Goal: Task Accomplishment & Management: Complete application form

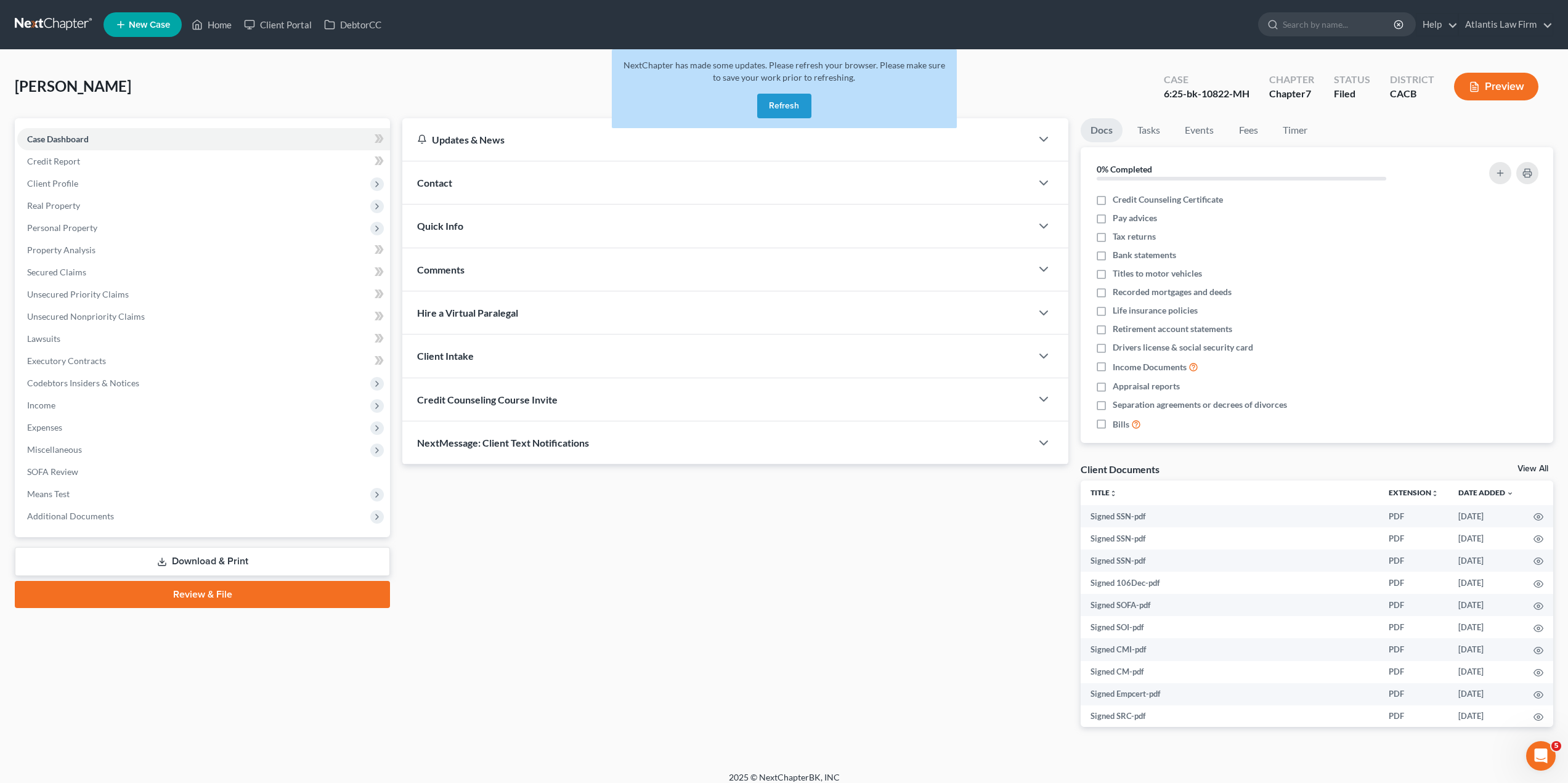
click at [37, 23] on link at bounding box center [54, 25] width 79 height 22
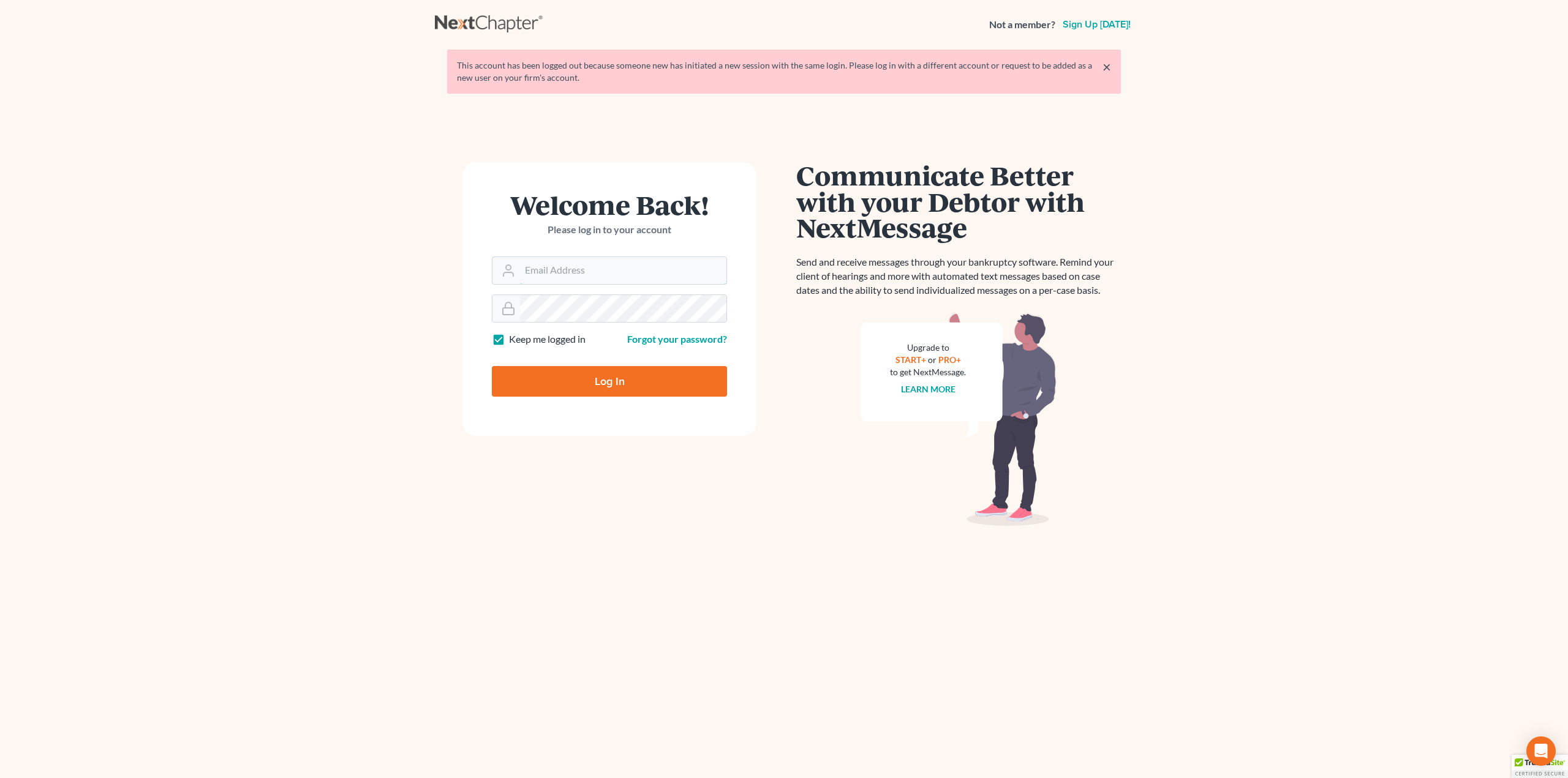
type input "[PERSON_NAME][EMAIL_ADDRESS][DOMAIN_NAME]"
click at [625, 389] on input "Log In" at bounding box center [609, 381] width 235 height 31
type input "Thinking..."
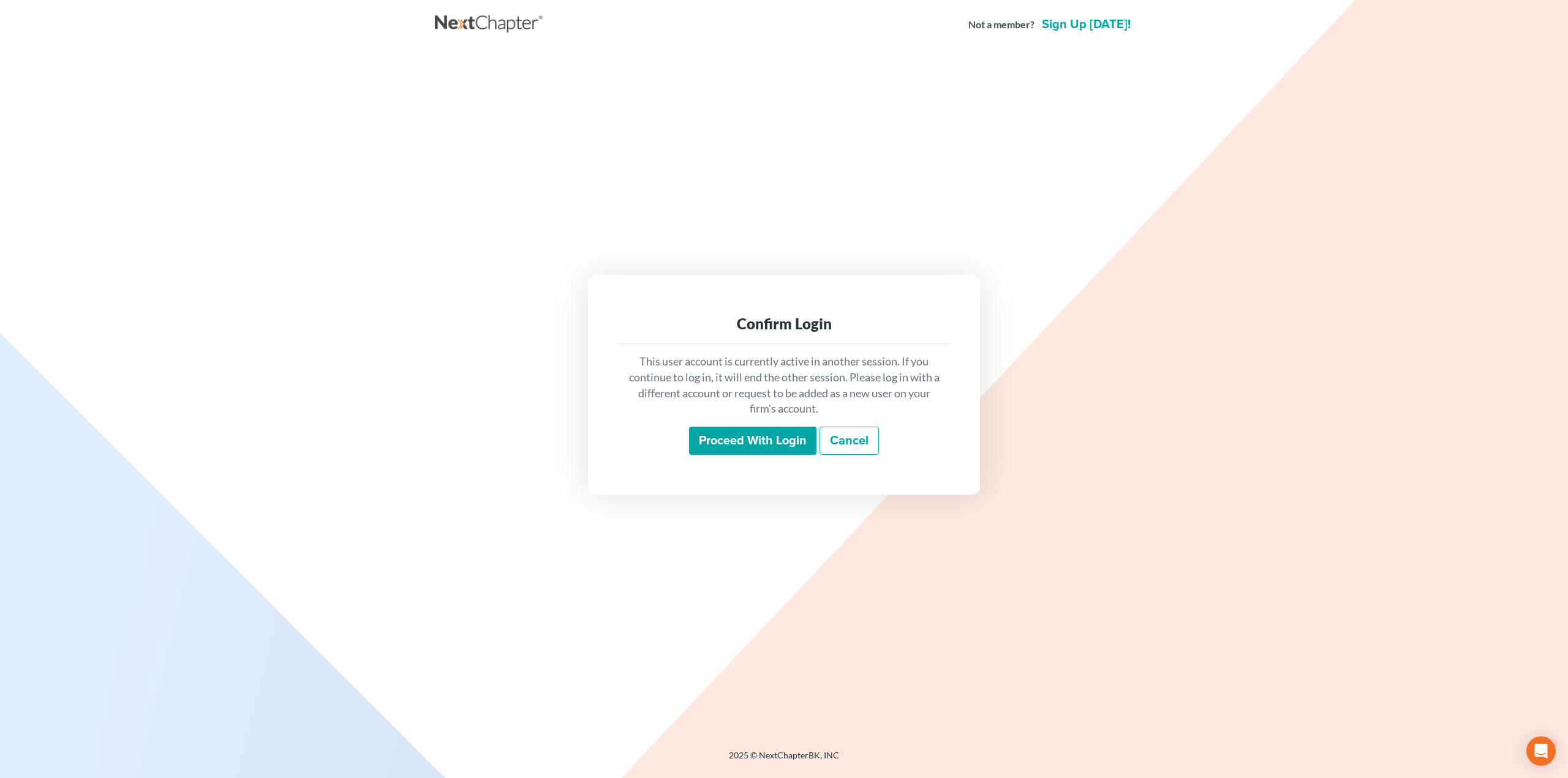
click at [808, 440] on input "Proceed with login" at bounding box center [752, 441] width 127 height 28
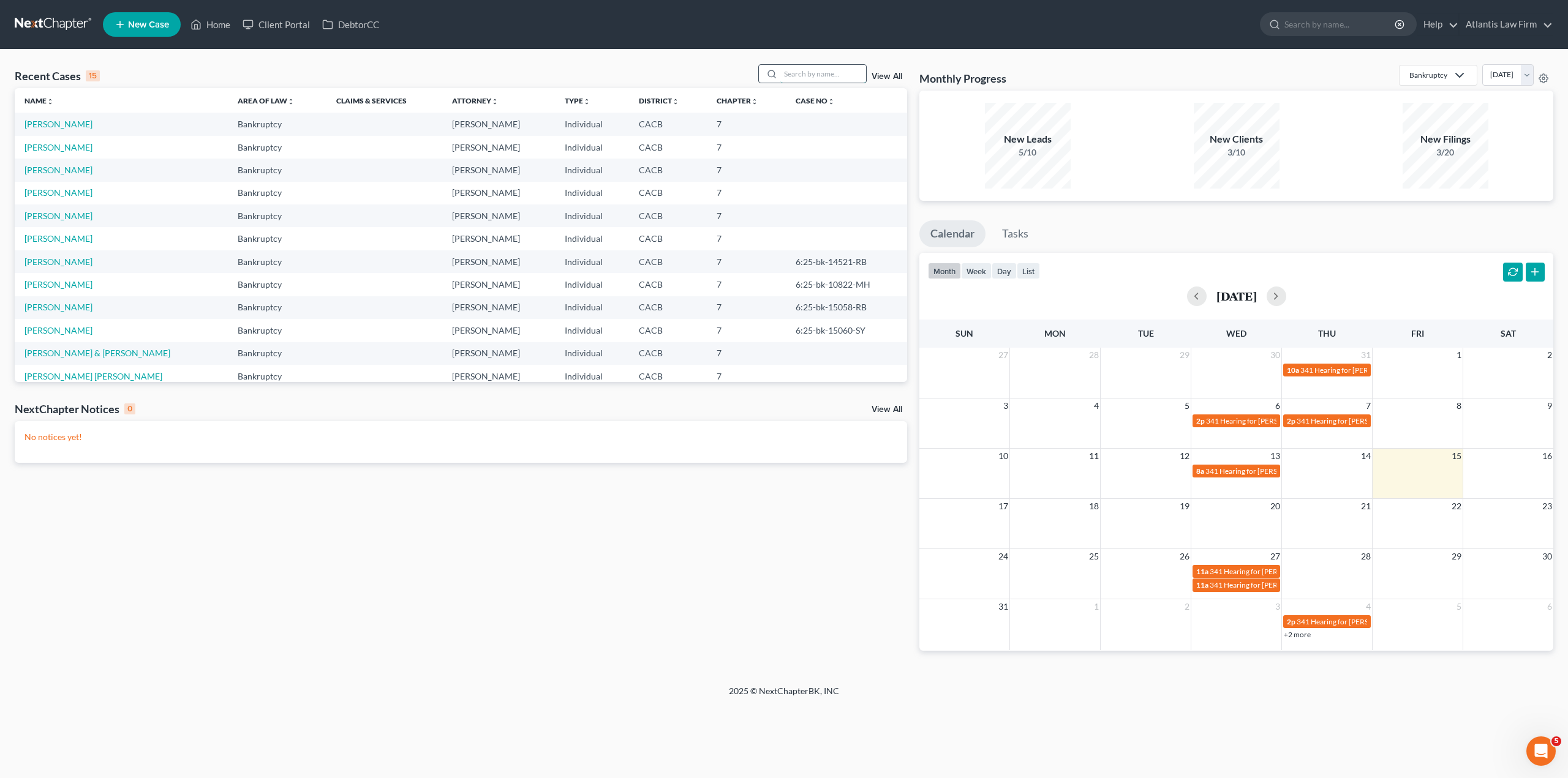
click at [823, 65] on input "search" at bounding box center [823, 74] width 85 height 17
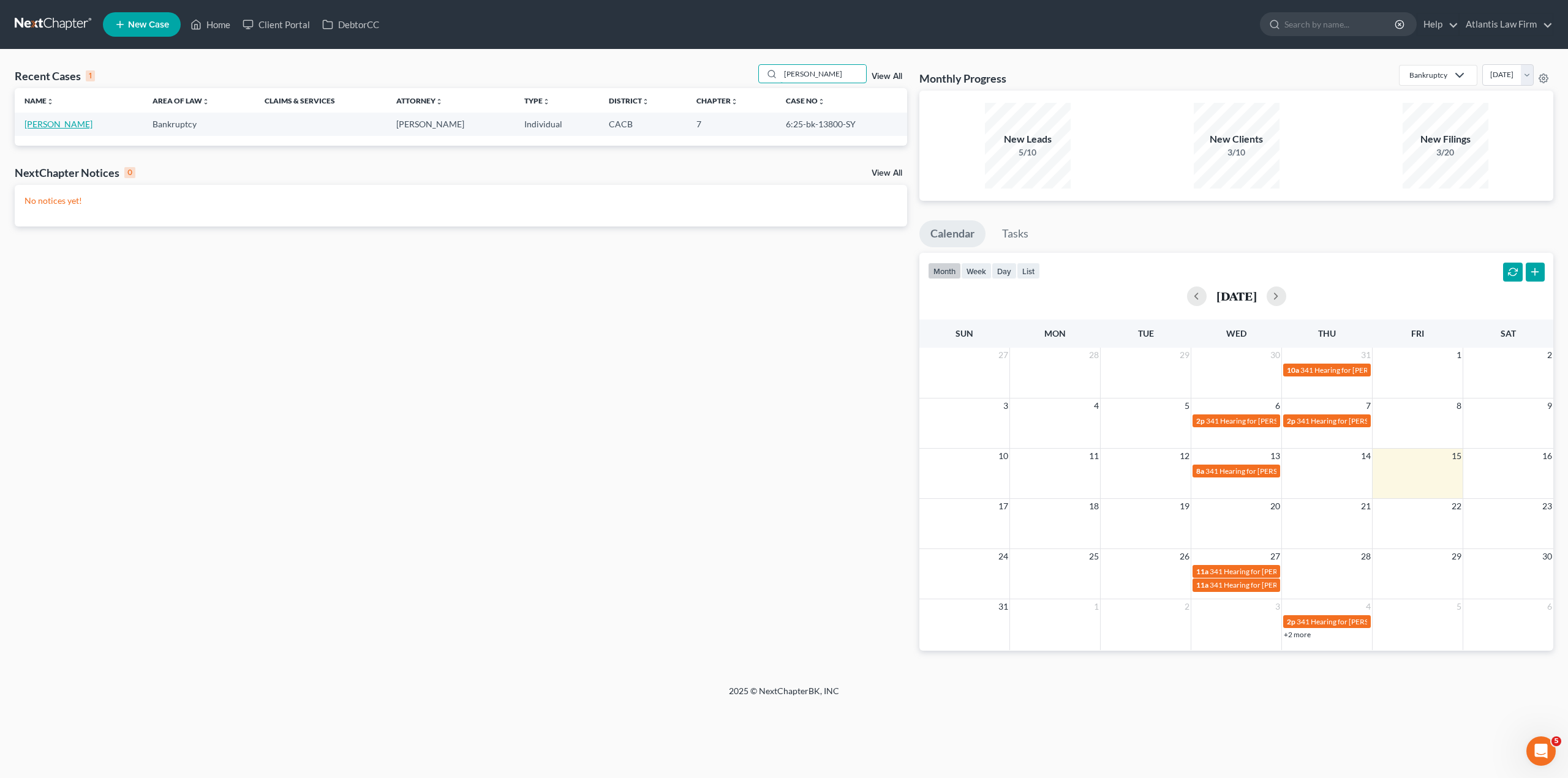
type input "[PERSON_NAME]"
click at [59, 123] on link "[PERSON_NAME]" at bounding box center [59, 123] width 68 height 10
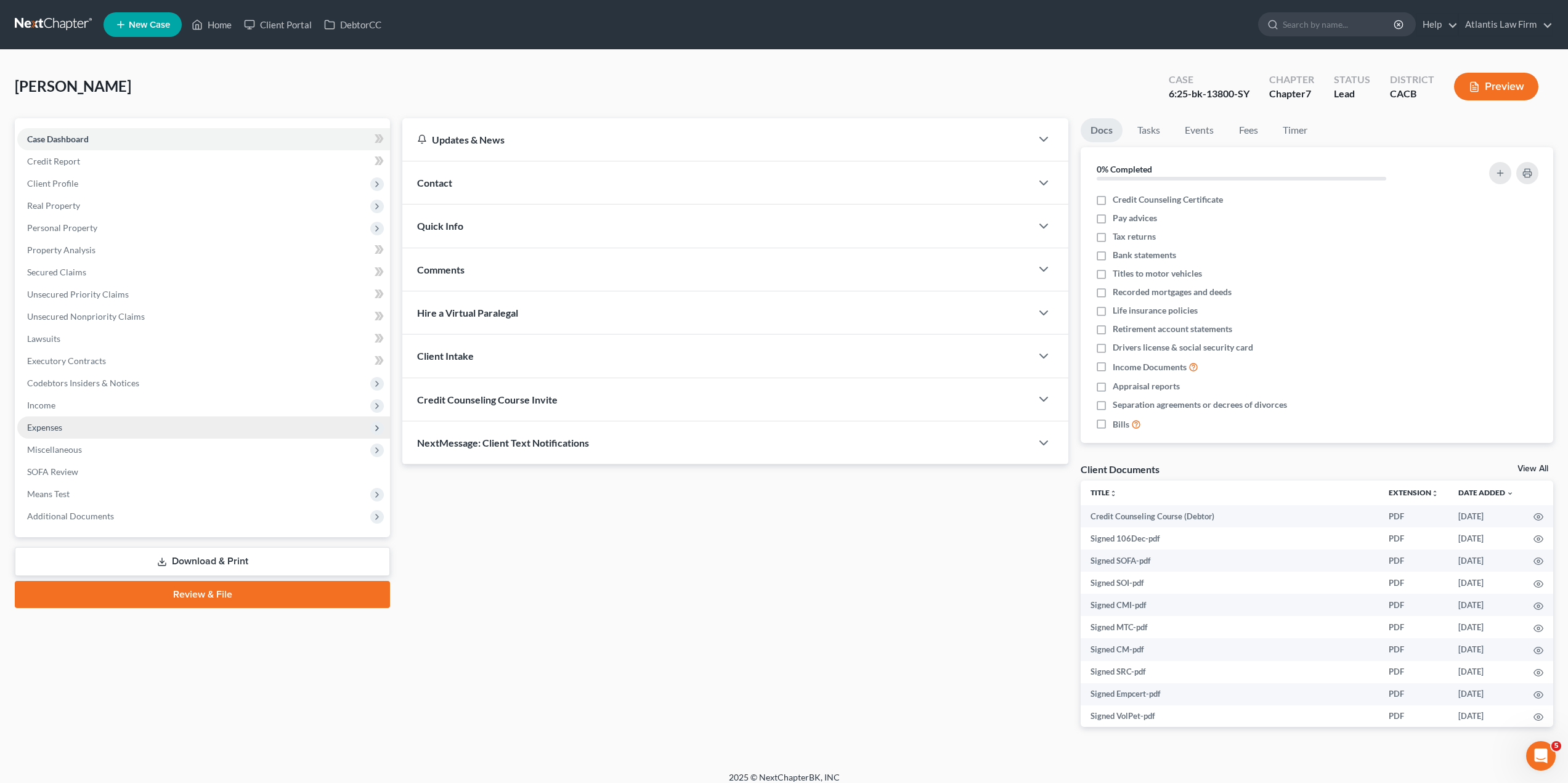
click at [58, 431] on span "Expenses" at bounding box center [45, 427] width 35 height 10
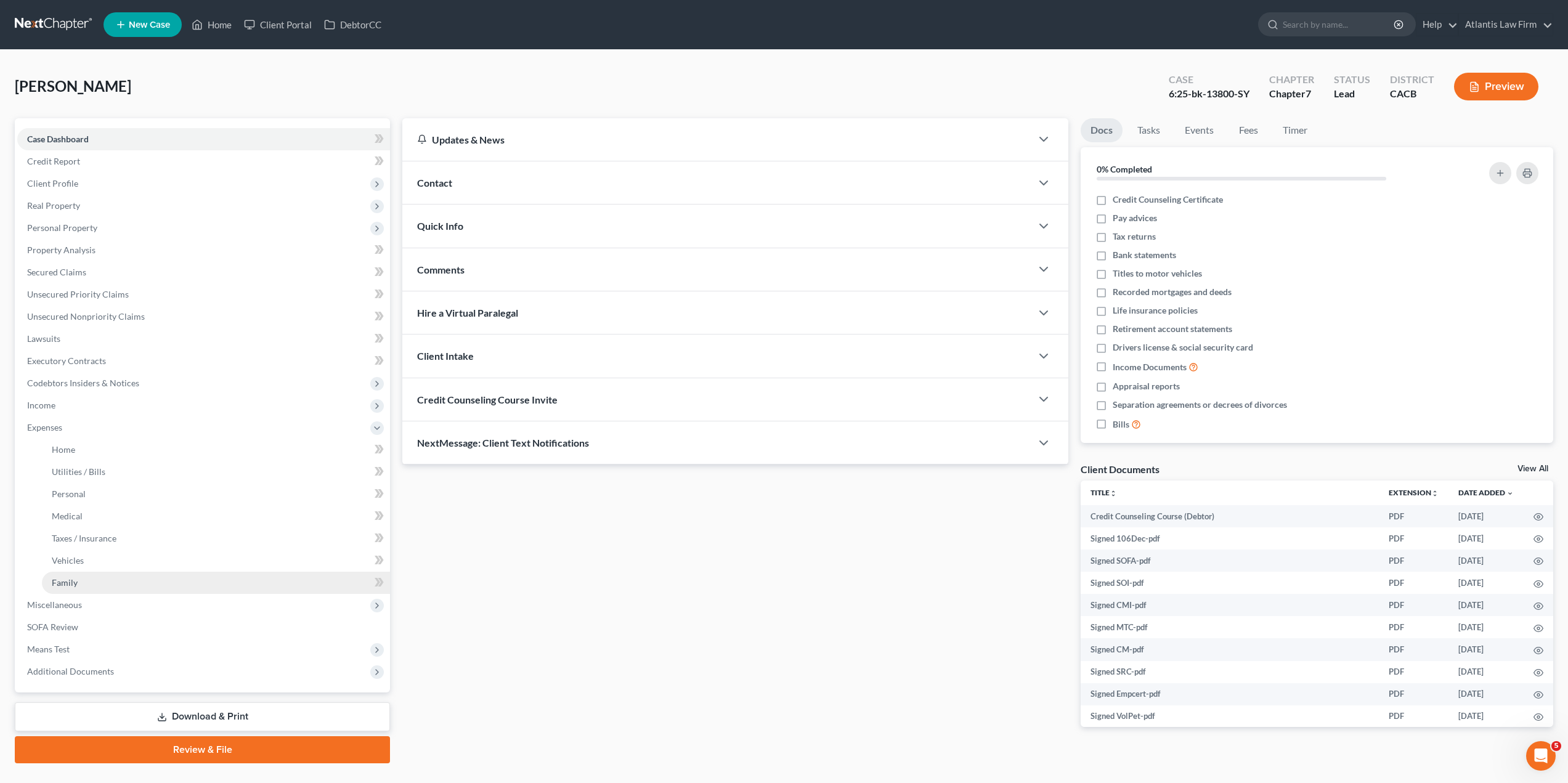
click at [102, 585] on link "Family" at bounding box center [216, 583] width 348 height 22
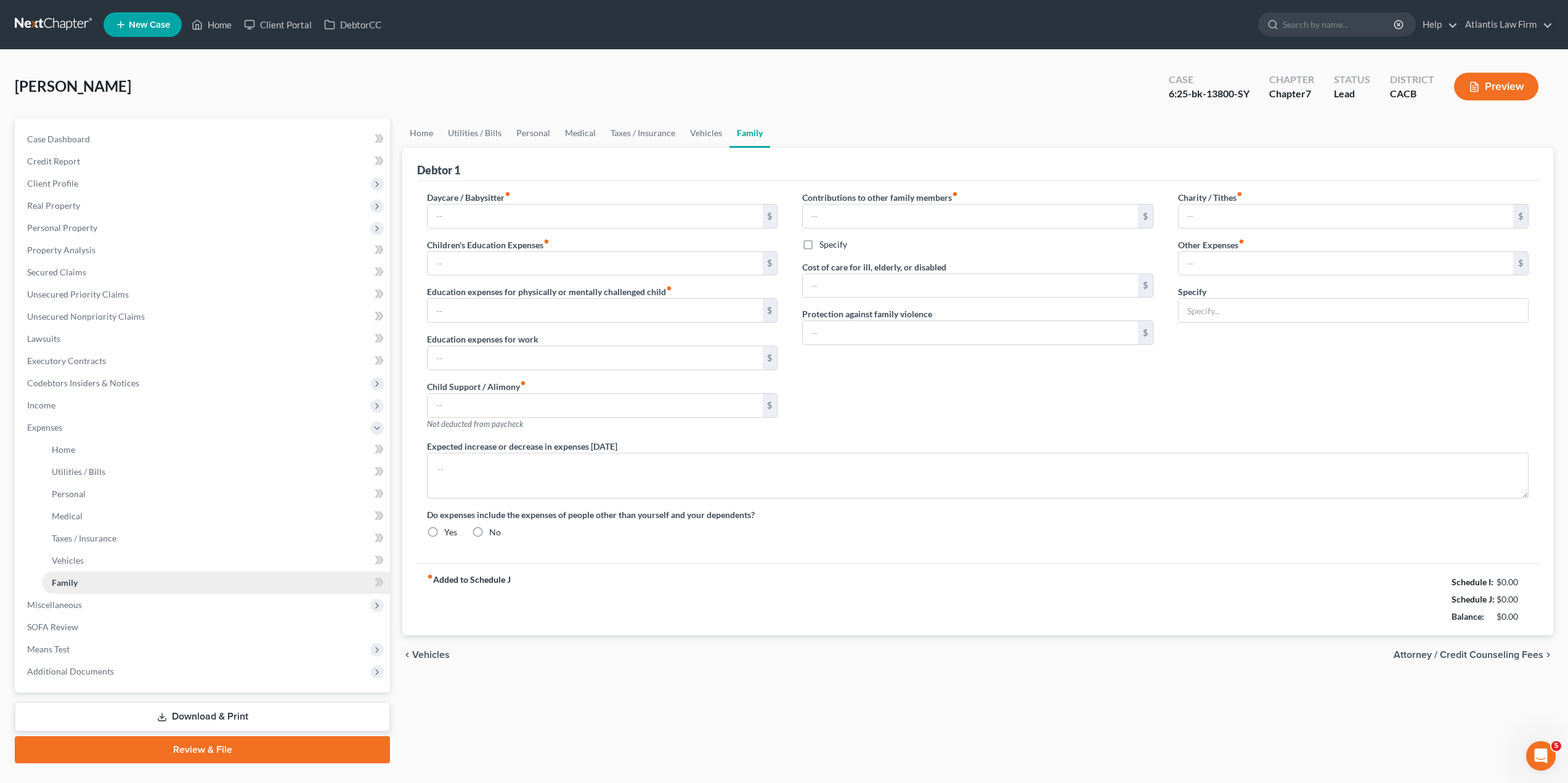
type input "0.00"
type input "762.00"
type input "0.00"
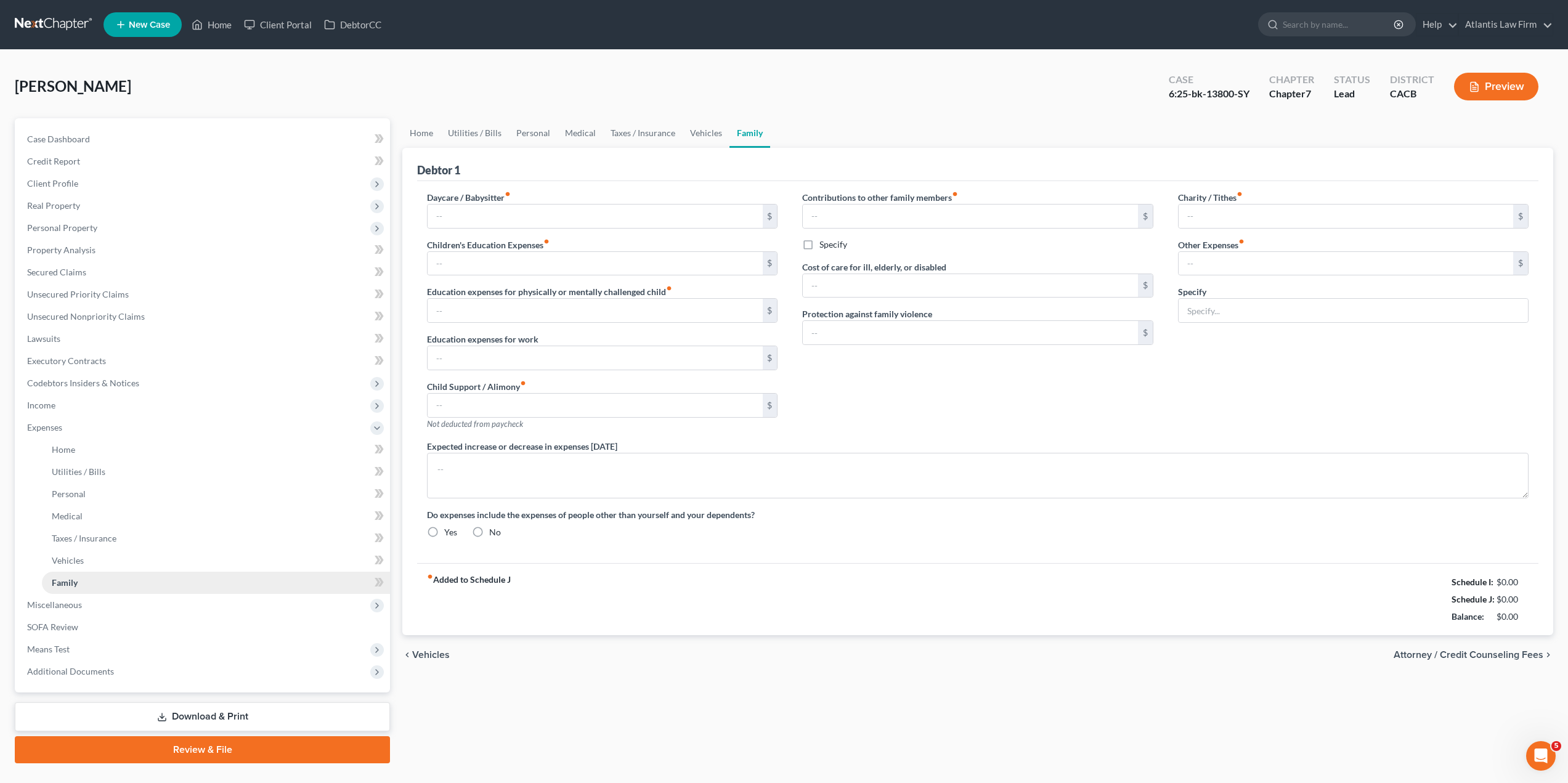
type input "350.00"
type input "0.00"
type input "650.00"
type input "0.00"
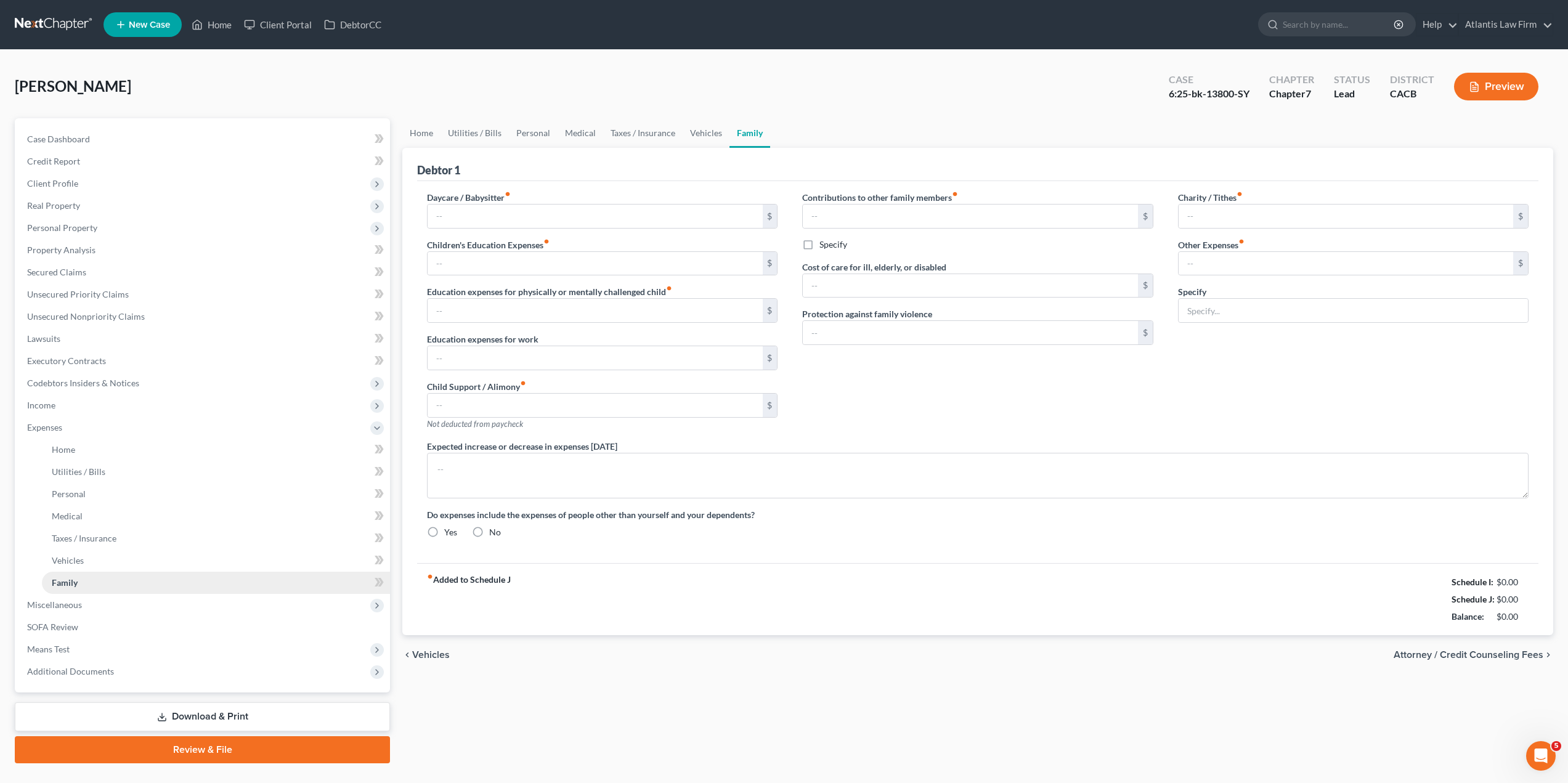
radio input "true"
click at [1277, 528] on div "Do expenses include the expenses of people other than yourself and your depende…" at bounding box center [978, 523] width 1126 height 30
click at [1055, 730] on div "Home Utilities / Bills Personal Medical Taxes / Insurance Vehicles Family Debto…" at bounding box center [978, 441] width 1163 height 645
